Goal: Check status: Check status

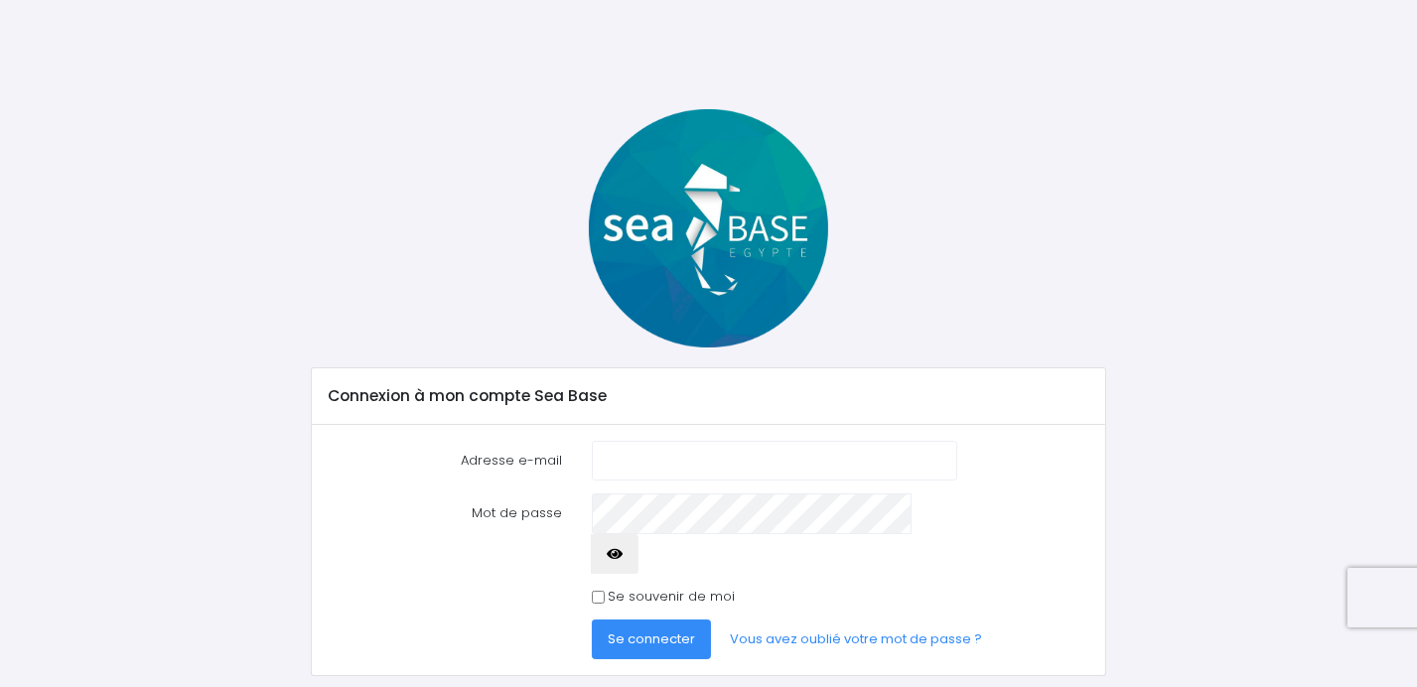
type input "guygrosbois@wanadoo.fr"
click at [631, 629] on span "Se connecter" at bounding box center [651, 638] width 87 height 19
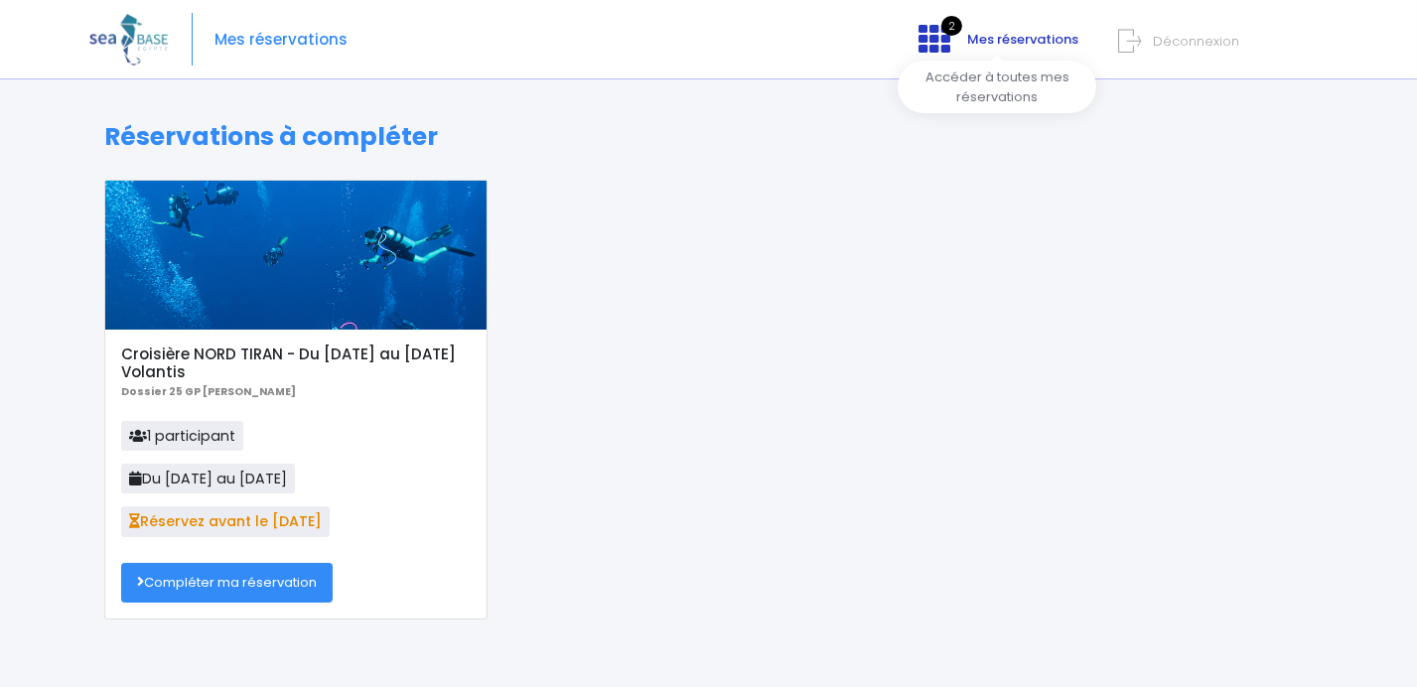
click at [1007, 41] on span "Mes réservations" at bounding box center [1022, 39] width 111 height 19
click at [935, 42] on icon at bounding box center [934, 39] width 32 height 32
click at [277, 274] on div at bounding box center [295, 255] width 381 height 149
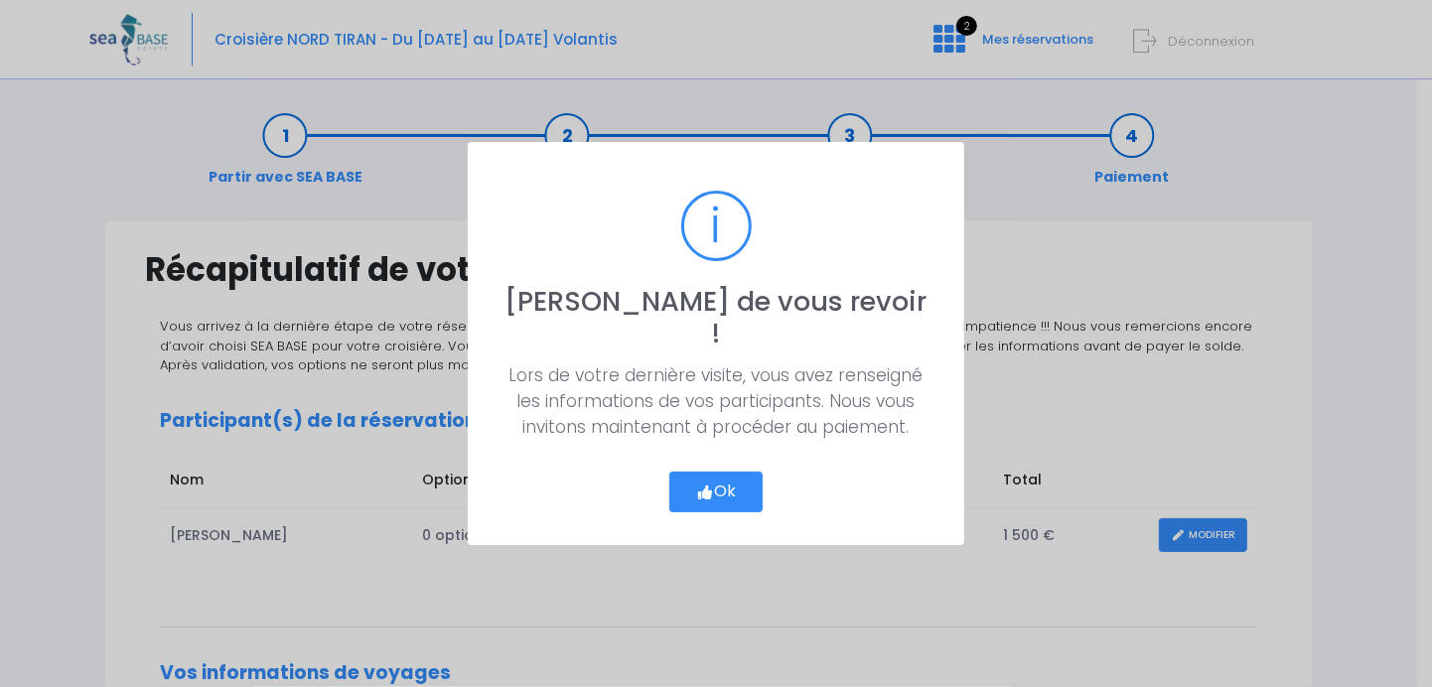
click at [717, 475] on button "Ok" at bounding box center [715, 493] width 93 height 42
